Goal: Check status: Check status

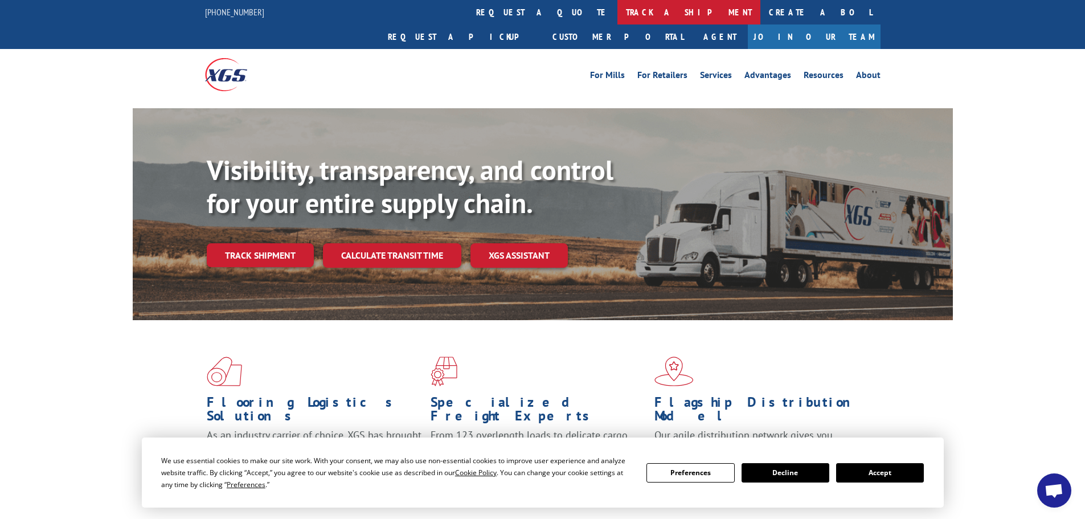
click at [618, 10] on link "track a shipment" at bounding box center [689, 12] width 143 height 24
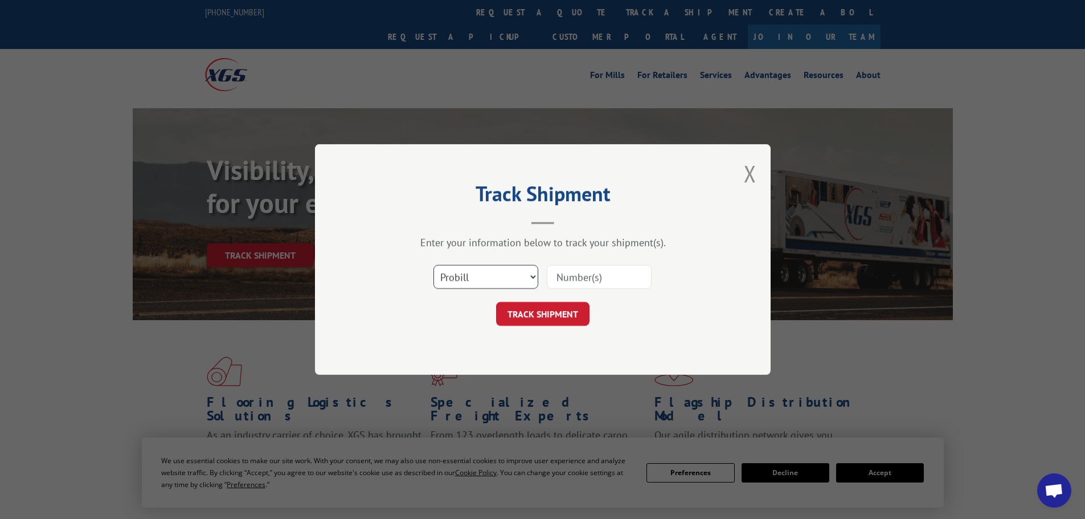
click at [533, 279] on select "Select category... Probill BOL PO" at bounding box center [486, 277] width 105 height 24
select select "bol"
click at [434, 265] on select "Select category... Probill BOL PO" at bounding box center [486, 277] width 105 height 24
click at [570, 277] on input at bounding box center [599, 277] width 105 height 24
type input "3367655"
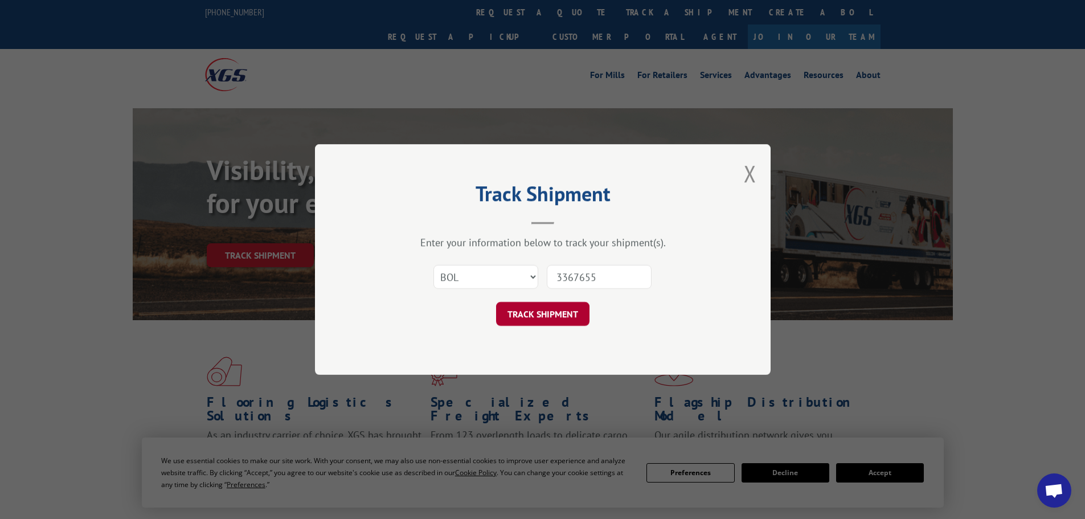
click at [566, 317] on button "TRACK SHIPMENT" at bounding box center [542, 314] width 93 height 24
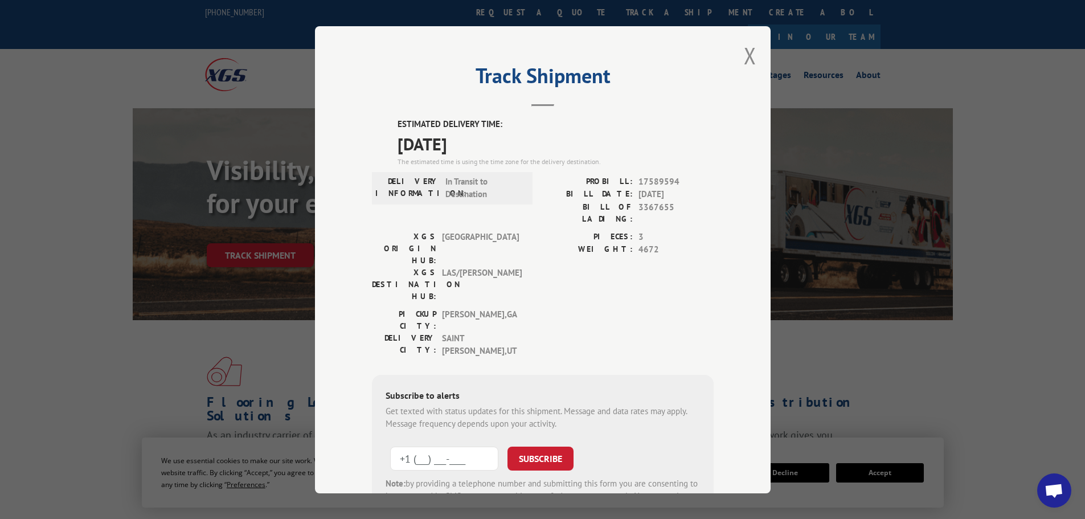
click at [415, 446] on input "+1 (___) ___-____" at bounding box center [444, 458] width 108 height 24
type input "[PHONE_NUMBER]"
click at [543, 446] on button "SUBSCRIBE" at bounding box center [541, 458] width 66 height 24
